Goal: Task Accomplishment & Management: Manage account settings

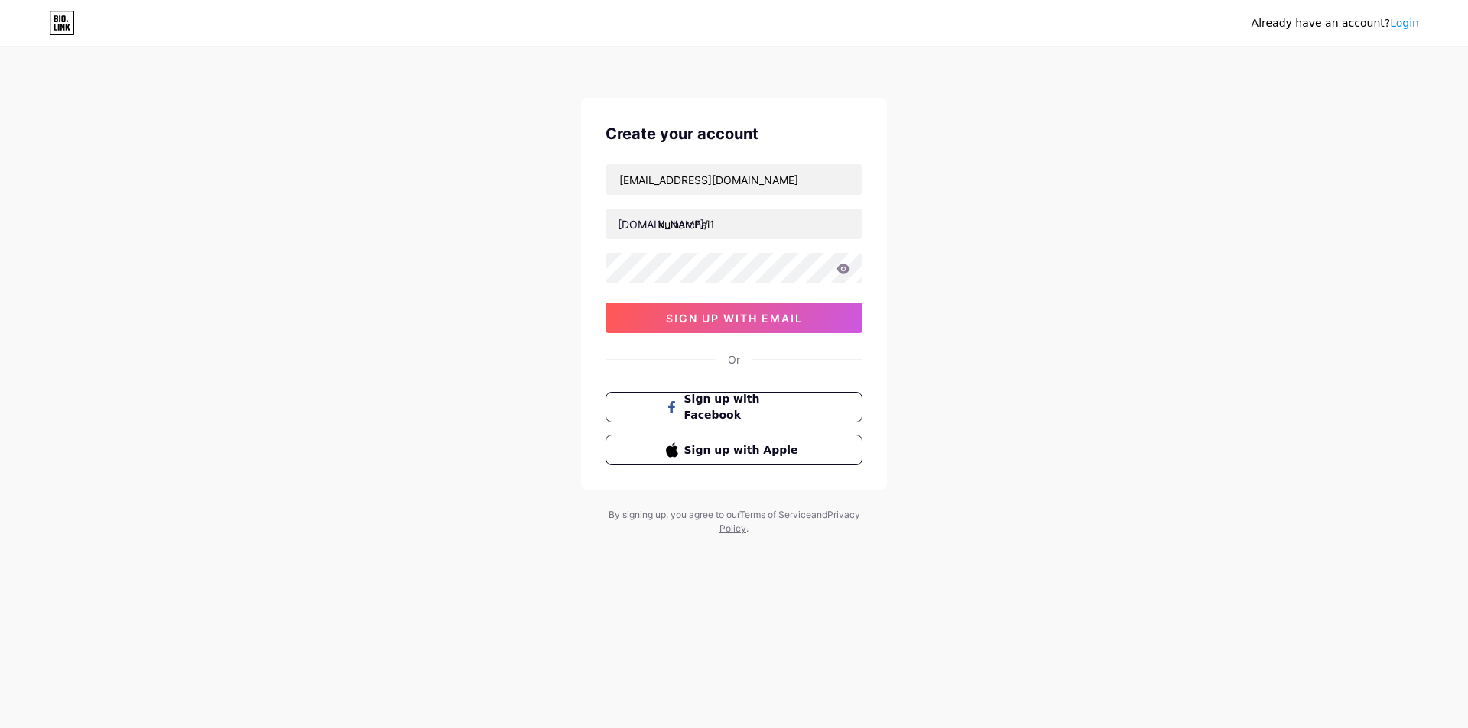
type input "kulharchai1"
click at [745, 321] on span "sign up with email" at bounding box center [734, 318] width 137 height 13
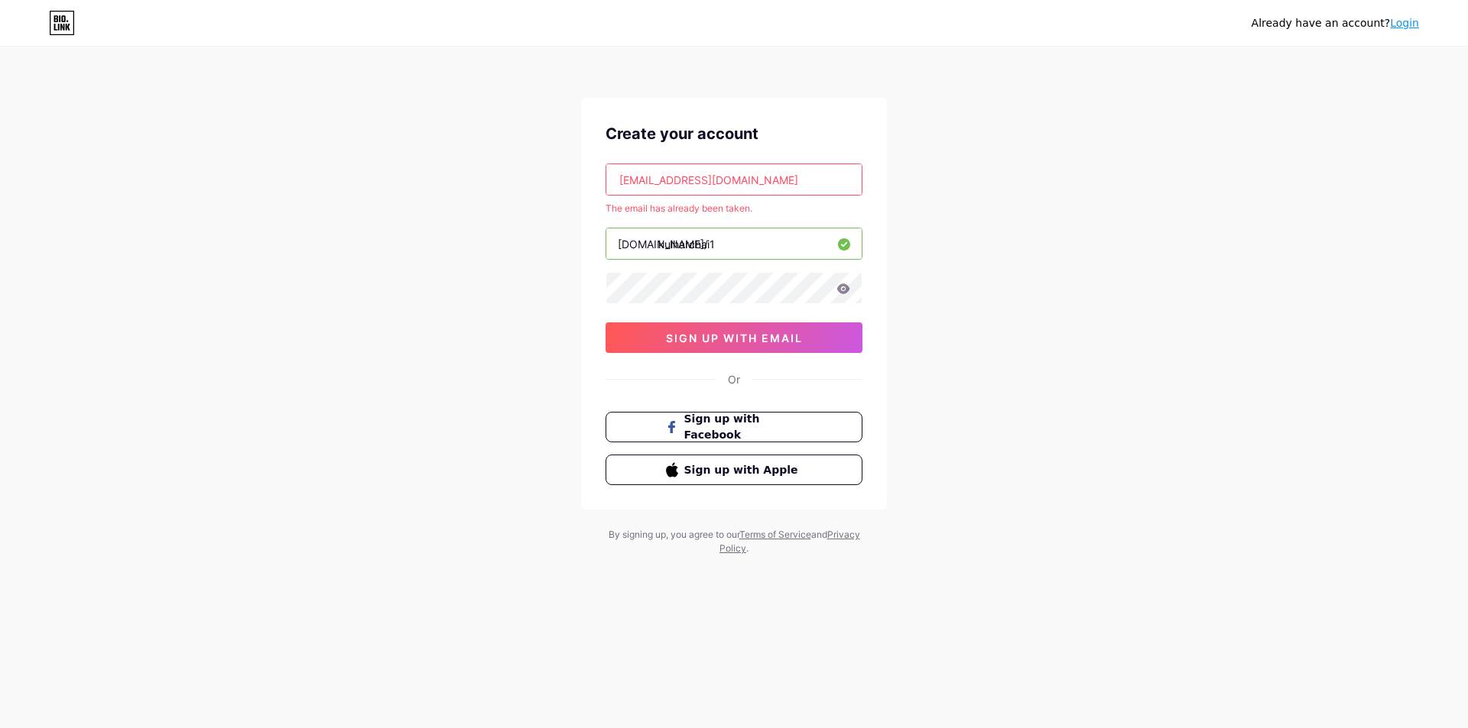
click at [1413, 17] on link "Login" at bounding box center [1404, 23] width 29 height 12
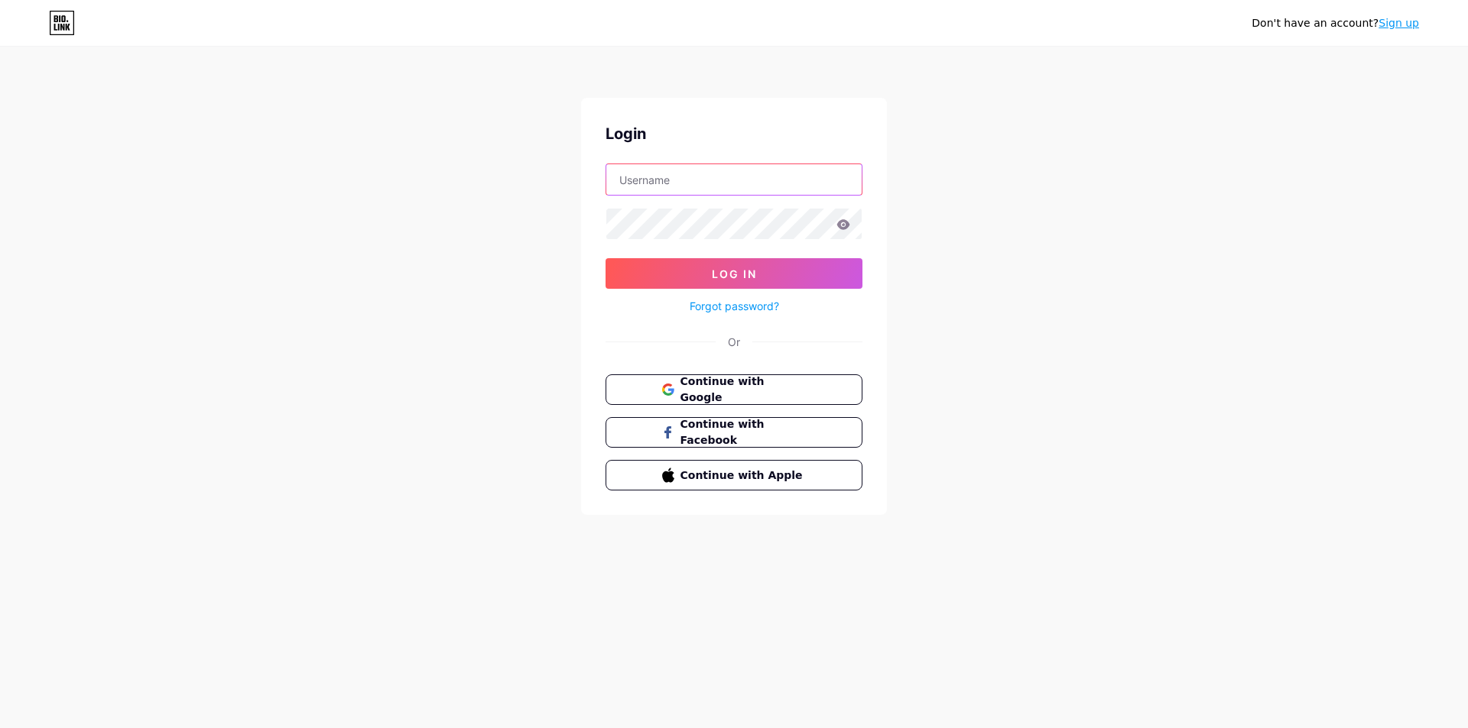
click at [767, 189] on input "text" at bounding box center [733, 179] width 255 height 31
type input "[EMAIL_ADDRESS][DOMAIN_NAME]"
click at [712, 266] on button "Log In" at bounding box center [733, 273] width 257 height 31
